Goal: Transaction & Acquisition: Purchase product/service

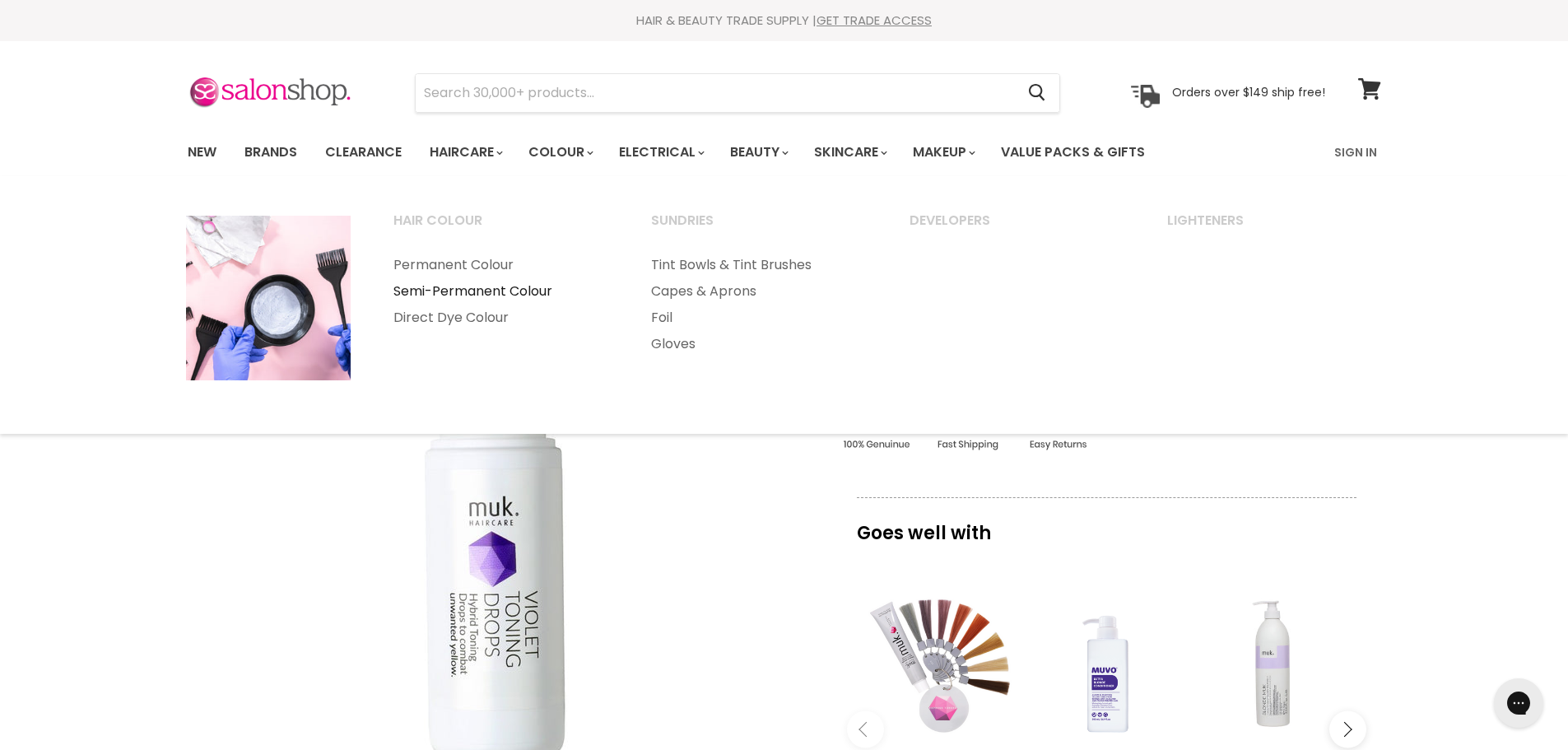
click at [483, 288] on link "Semi-Permanent Colour" at bounding box center [501, 291] width 255 height 26
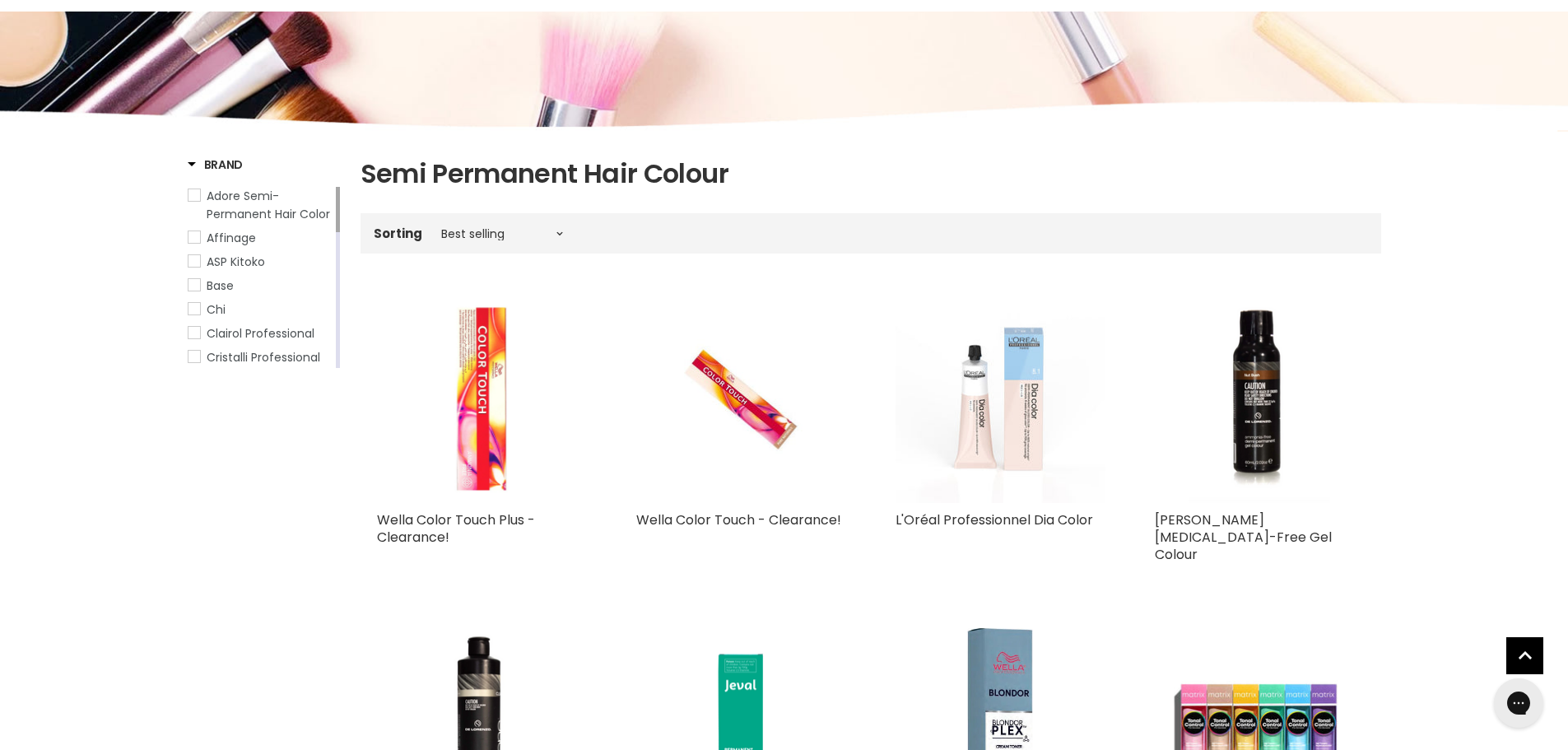
scroll to position [247, 0]
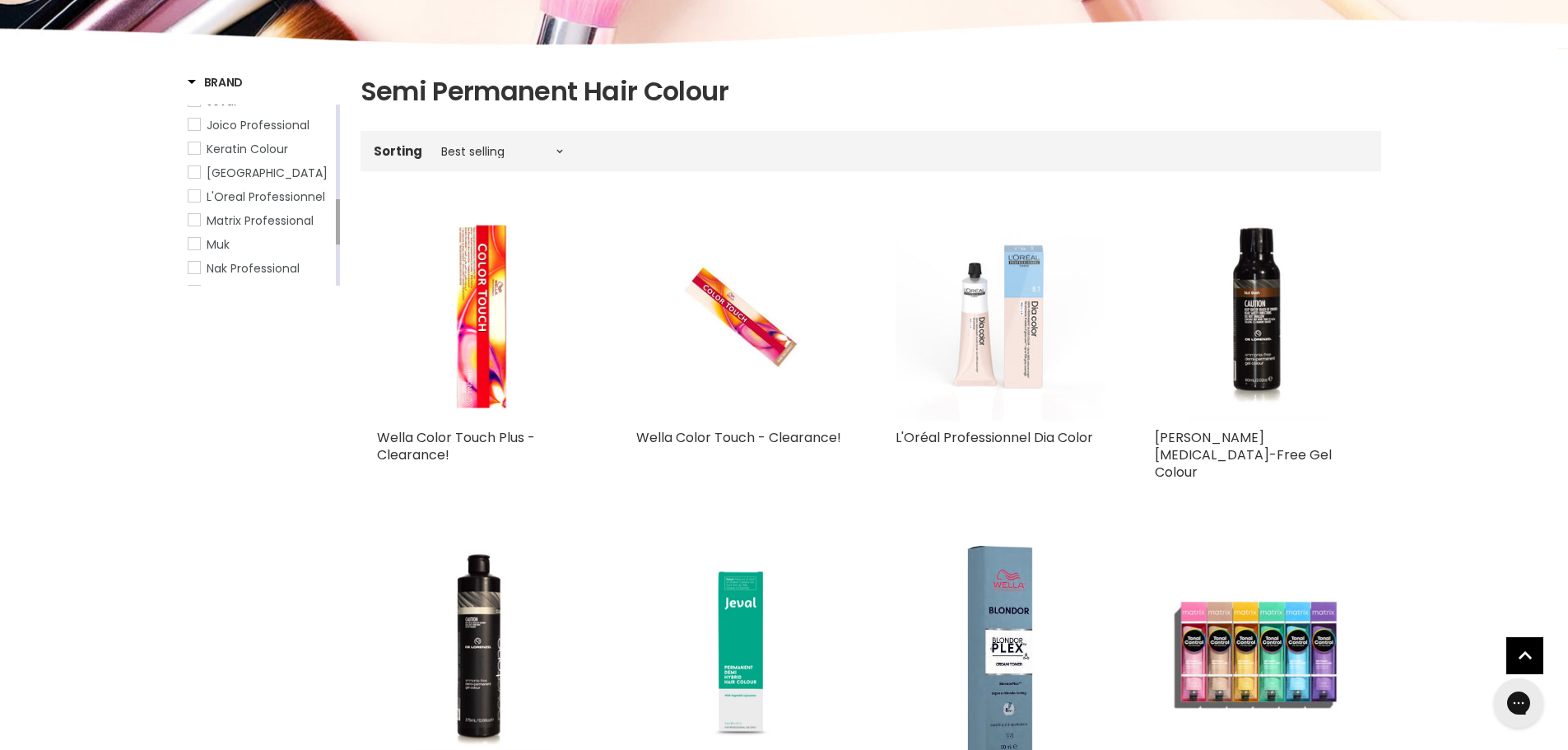
click at [199, 240] on span "Muk" at bounding box center [194, 244] width 12 height 12
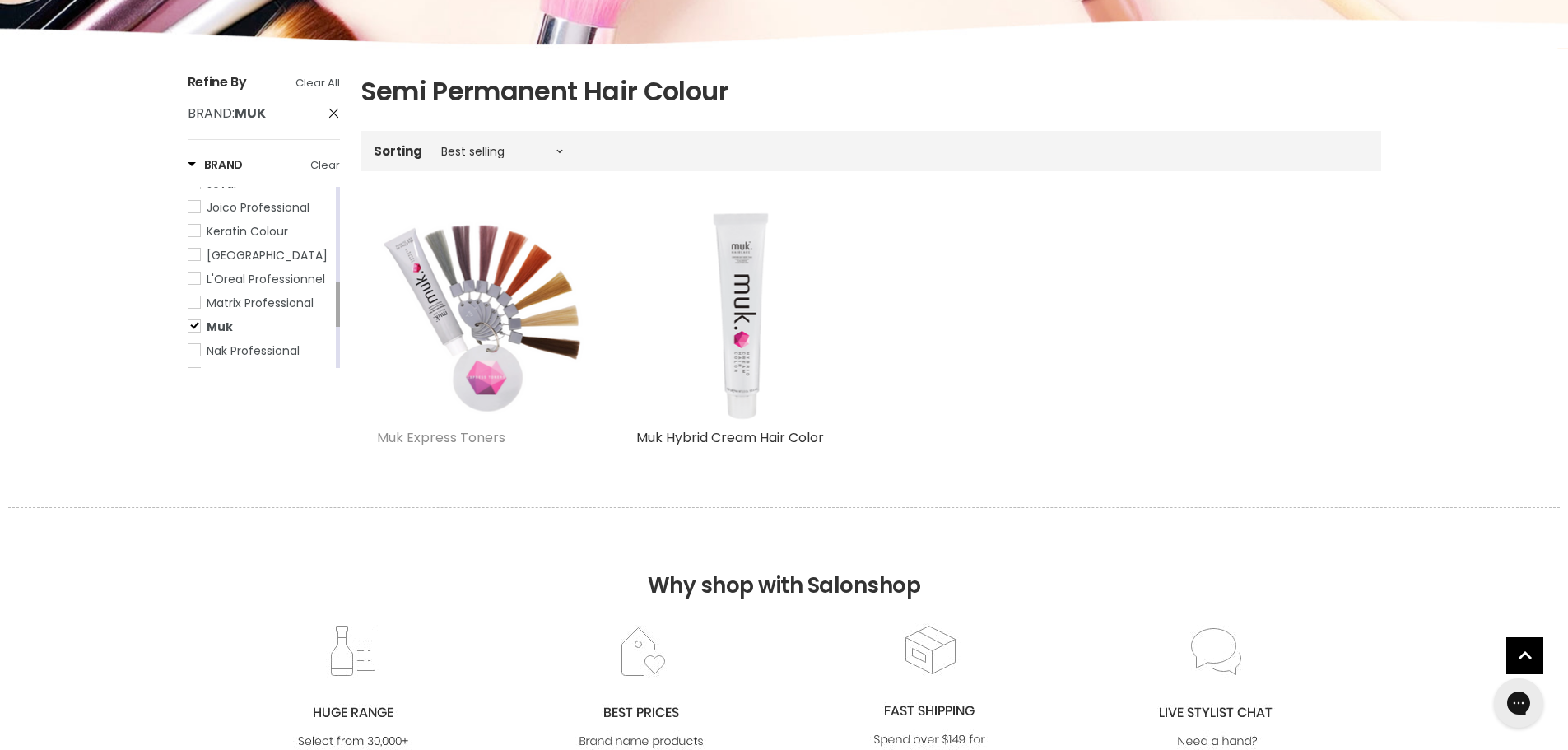
click at [456, 440] on link "Muk Express Toners" at bounding box center [441, 437] width 128 height 19
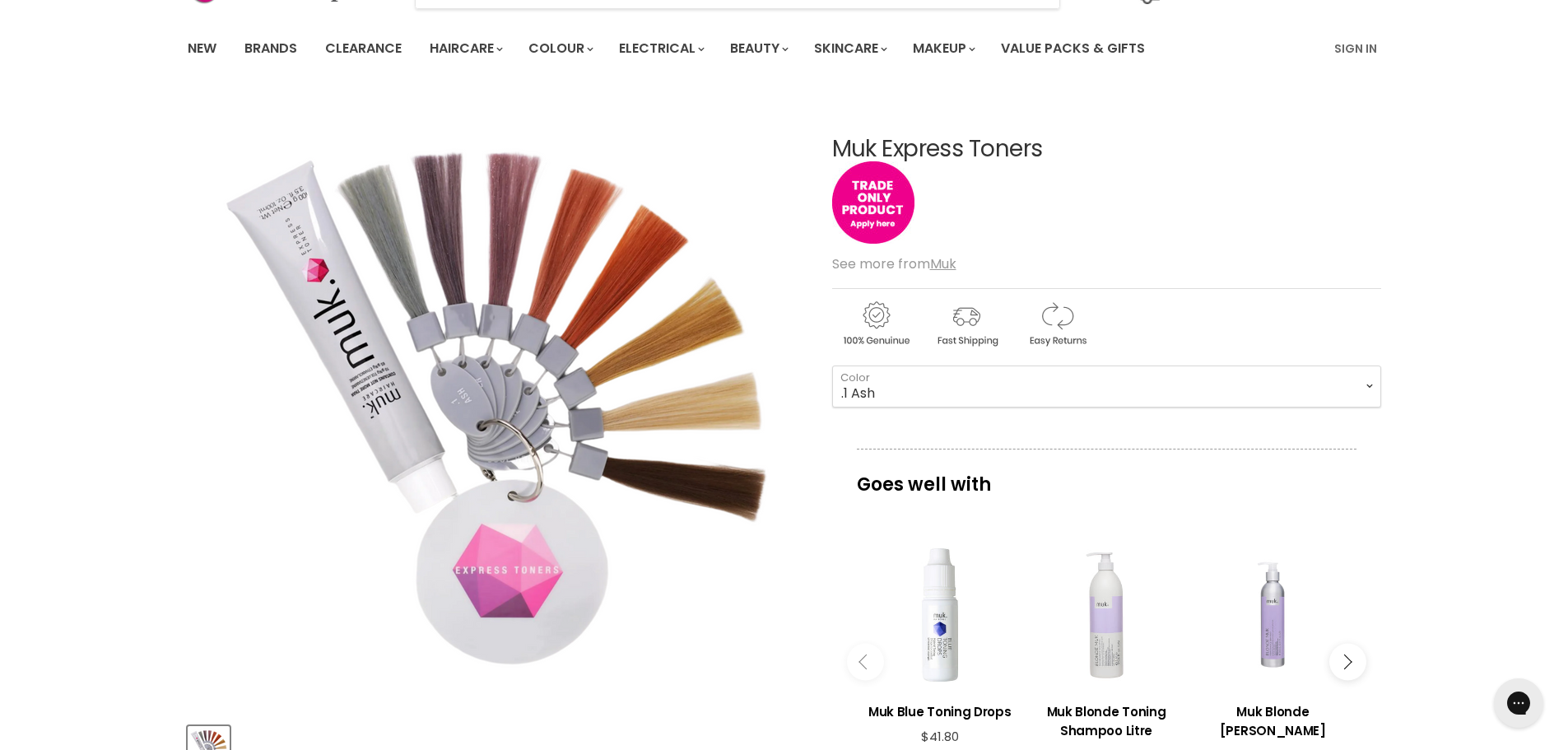
scroll to position [82, 0]
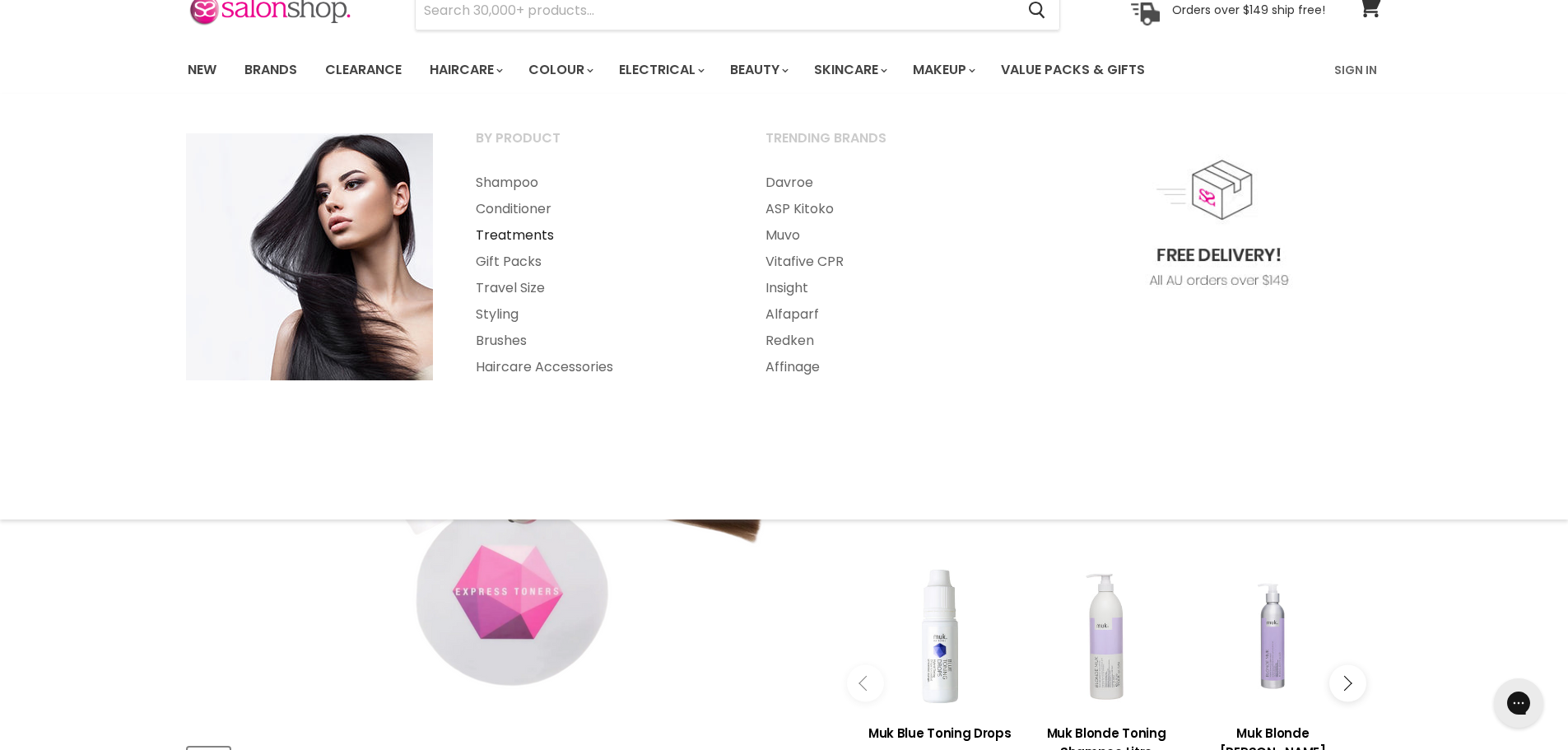
click at [491, 231] on link "Treatments" at bounding box center [599, 235] width 287 height 26
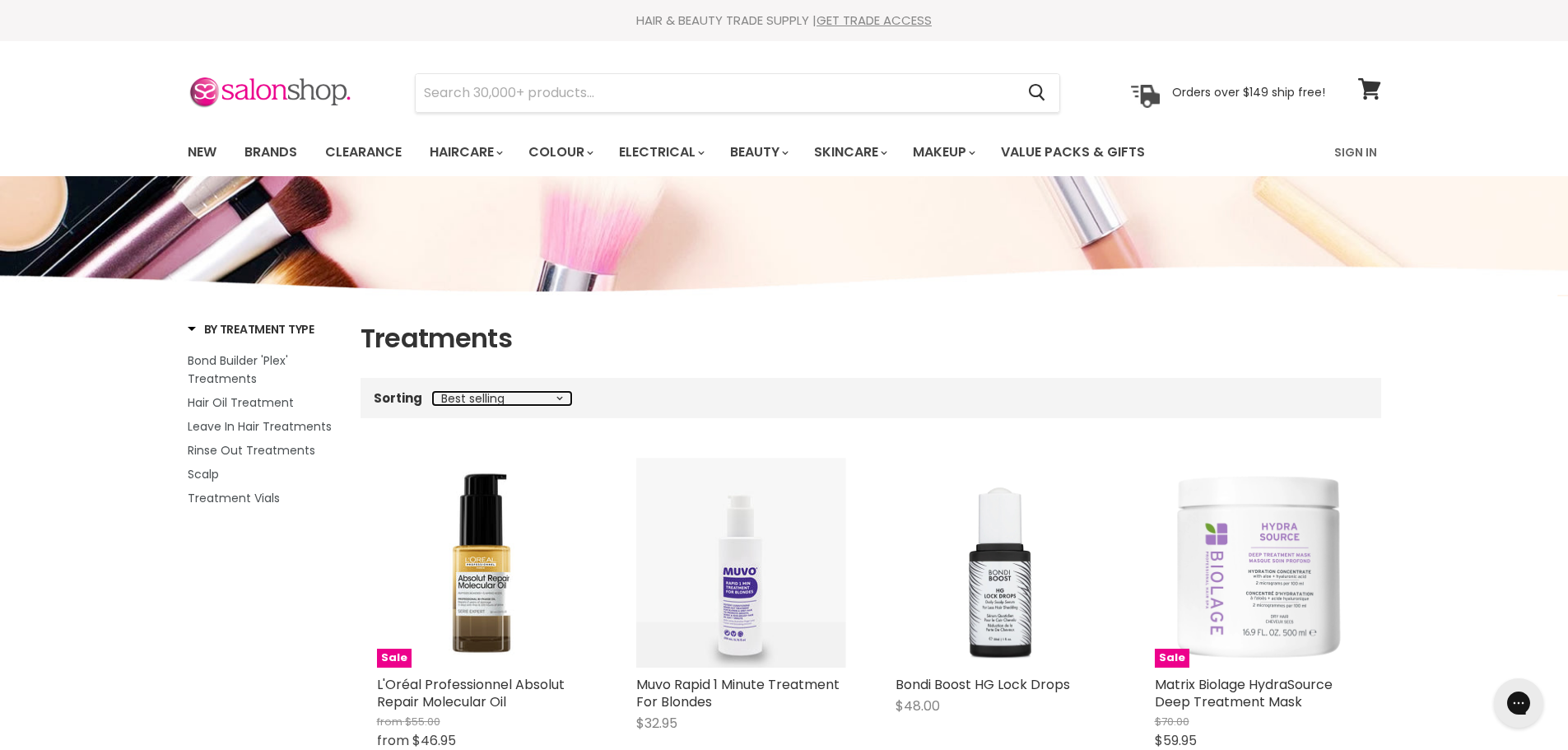
click at [558, 398] on select "Best selling Featured Price, low to high Price, high to low Alphabetically, A-Z…" at bounding box center [502, 398] width 138 height 13
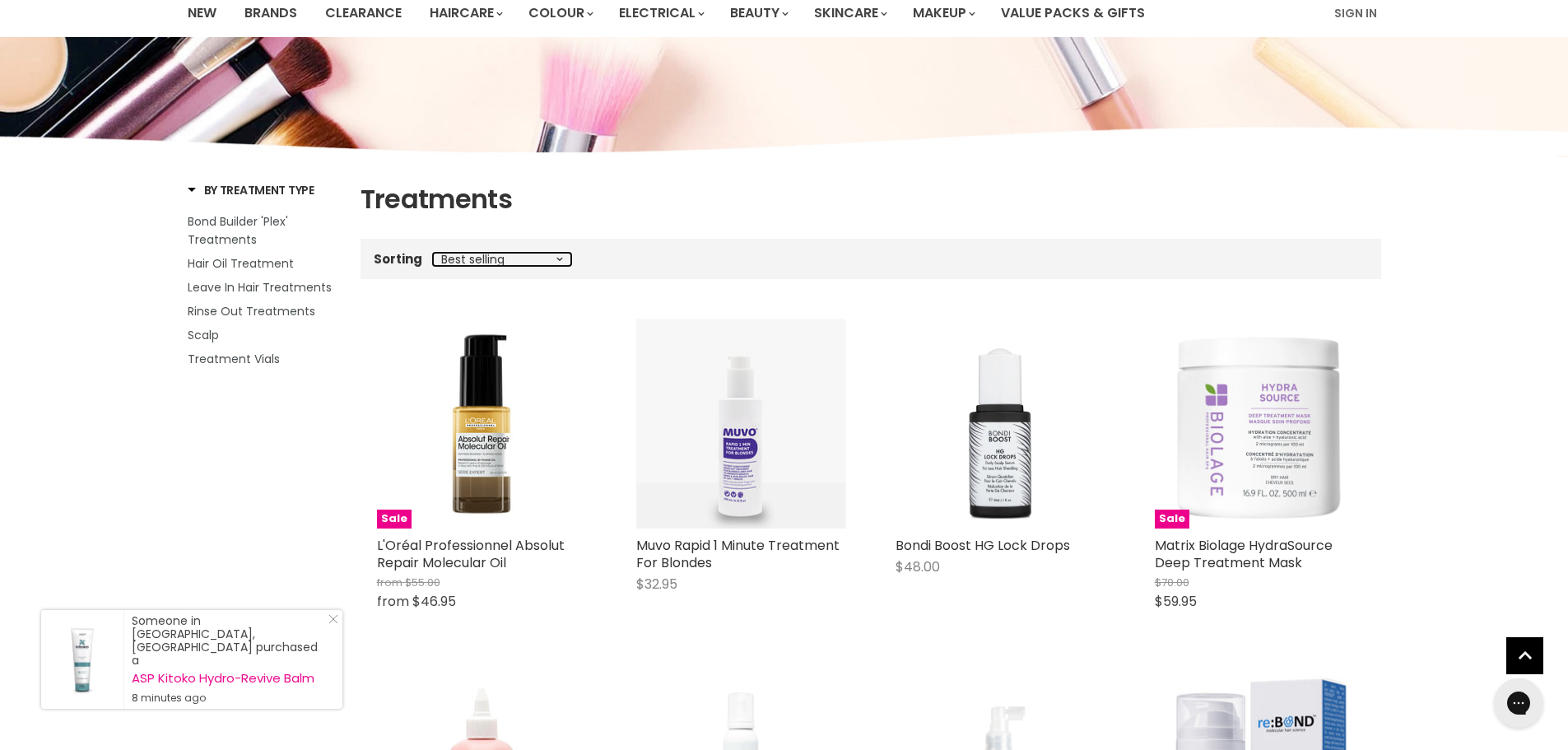
scroll to position [82, 0]
